Goal: Navigation & Orientation: Understand site structure

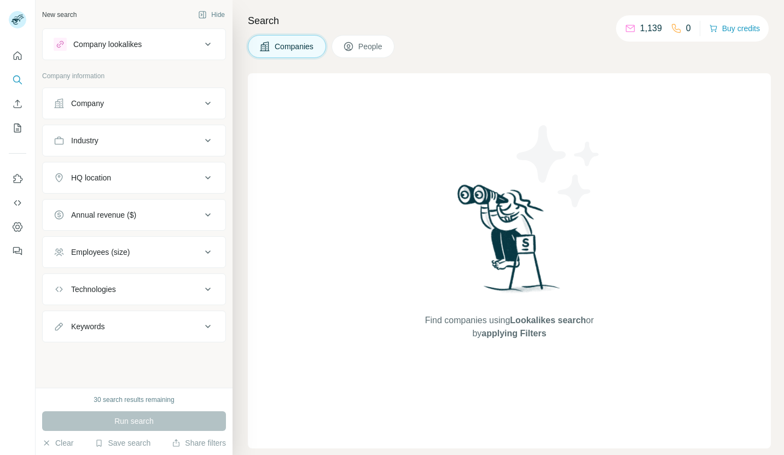
click at [372, 47] on span "People" at bounding box center [370, 46] width 25 height 11
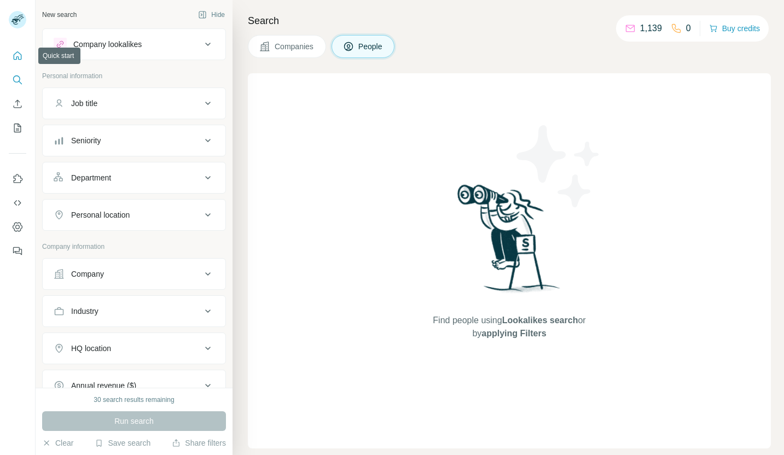
click at [24, 60] on button "Quick start" at bounding box center [18, 56] width 18 height 20
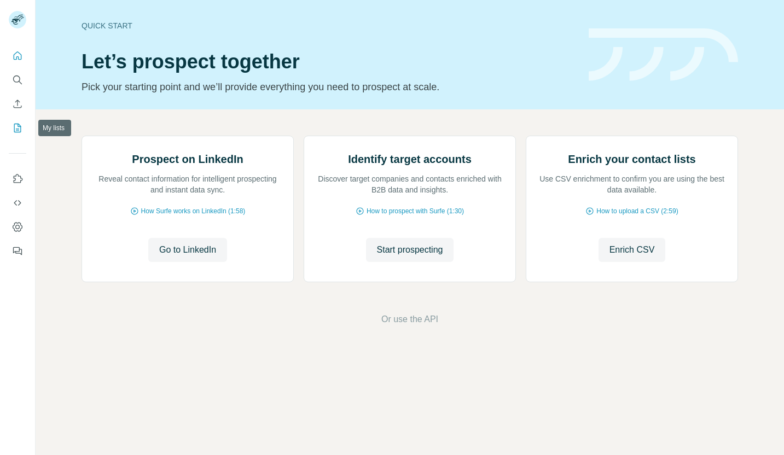
click at [18, 128] on icon "My lists" at bounding box center [17, 128] width 11 height 11
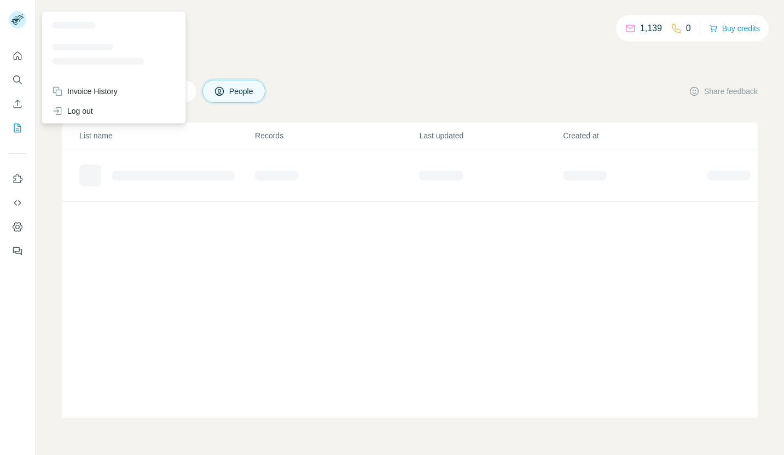
click at [19, 24] on rect at bounding box center [18, 20] width 18 height 18
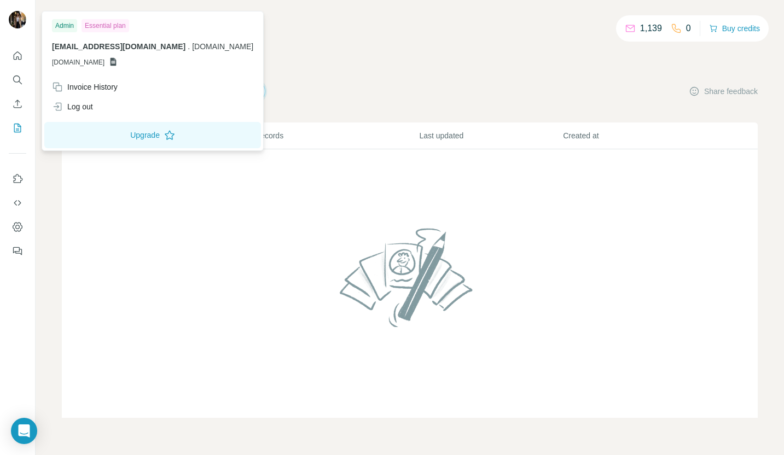
click at [430, 37] on div "1,139 0 Buy credits" at bounding box center [410, 35] width 696 height 19
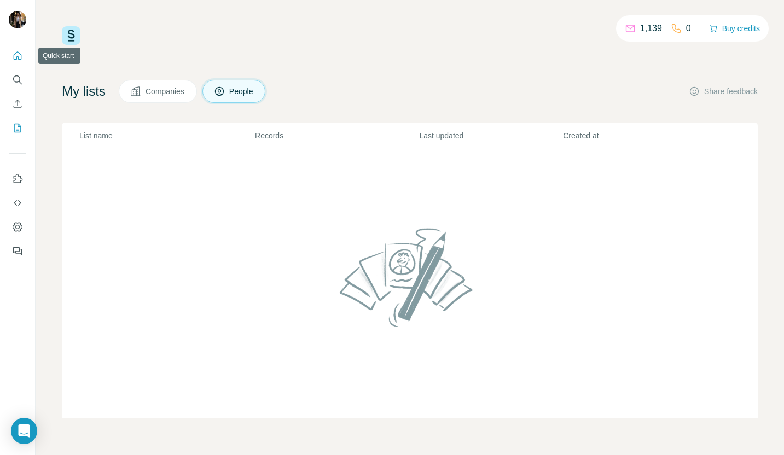
click at [15, 59] on icon "Quick start" at bounding box center [17, 55] width 11 height 11
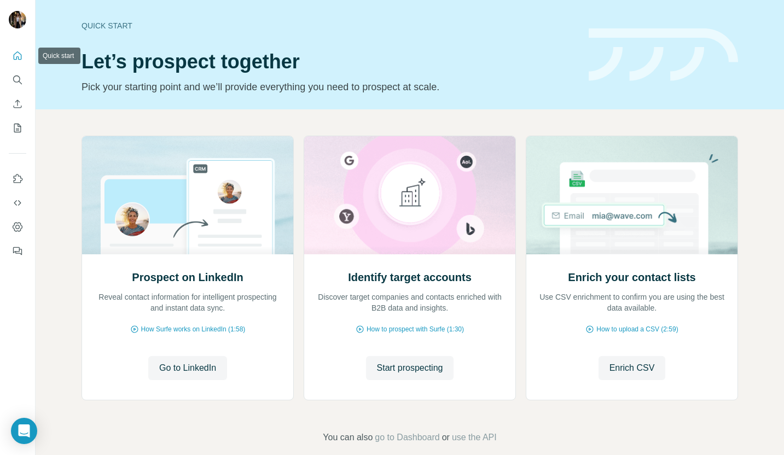
click at [15, 54] on icon "Quick start" at bounding box center [17, 55] width 11 height 11
click at [16, 123] on icon "My lists" at bounding box center [17, 128] width 11 height 11
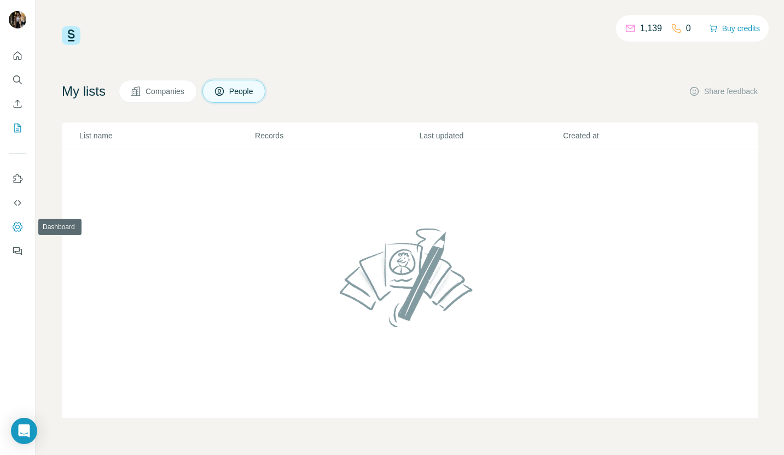
click at [15, 225] on icon "Dashboard" at bounding box center [17, 227] width 11 height 11
click at [410, 107] on div "My lists Companies People Share feedback List name Records Last updated Created…" at bounding box center [410, 249] width 696 height 338
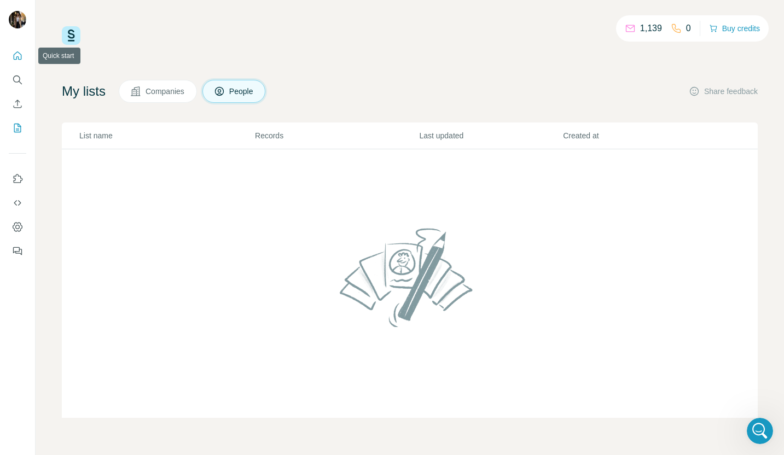
click at [16, 55] on icon "Quick start" at bounding box center [17, 55] width 11 height 11
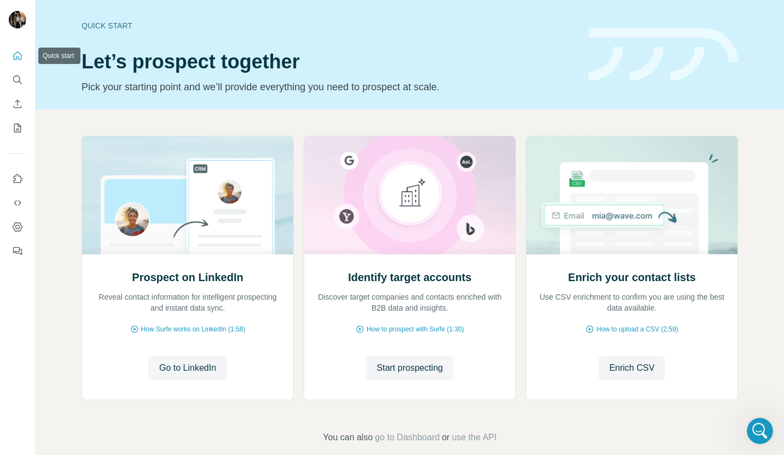
click at [22, 60] on icon "Quick start" at bounding box center [17, 55] width 11 height 11
click at [399, 259] on div "Identify target accounts Discover target companies and contacts enriched with B…" at bounding box center [409, 328] width 211 height 146
click at [164, 332] on span "How Surfe works on LinkedIn (1:58)" at bounding box center [193, 330] width 105 height 10
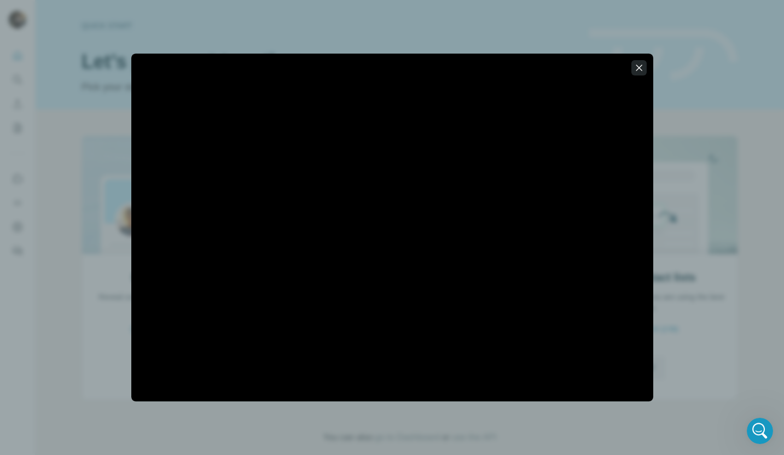
click at [641, 66] on icon "button" at bounding box center [639, 67] width 11 height 11
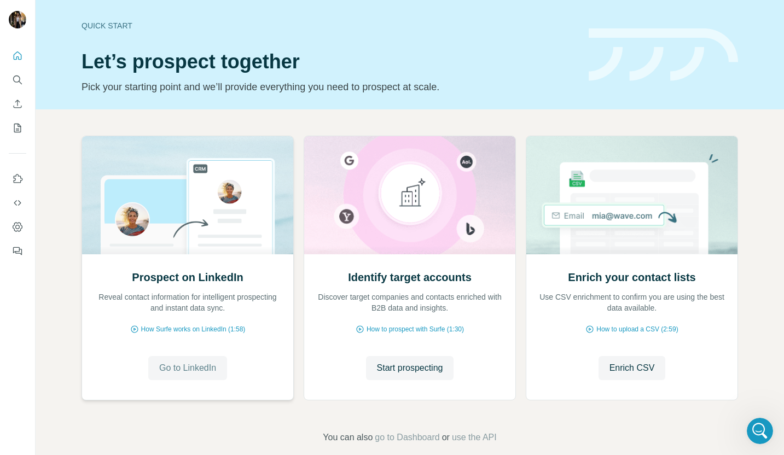
click at [198, 368] on span "Go to LinkedIn" at bounding box center [187, 368] width 57 height 13
